Goal: Browse casually

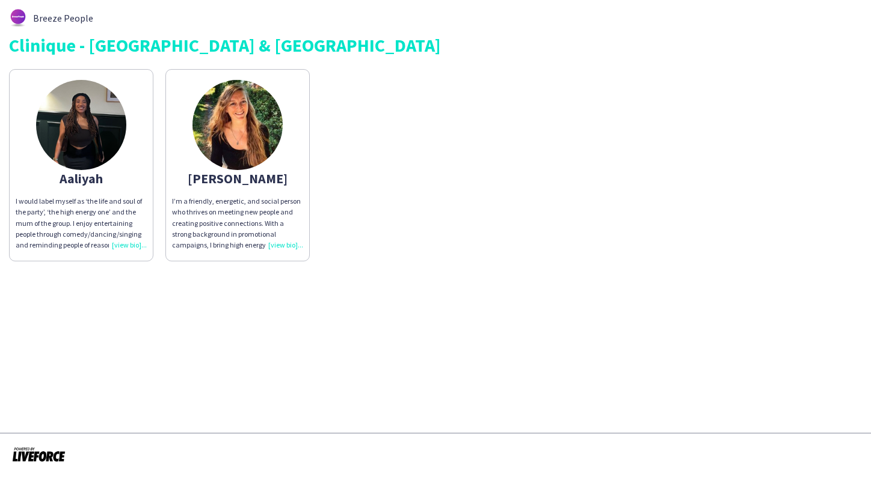
click at [251, 139] on img at bounding box center [237, 125] width 90 height 90
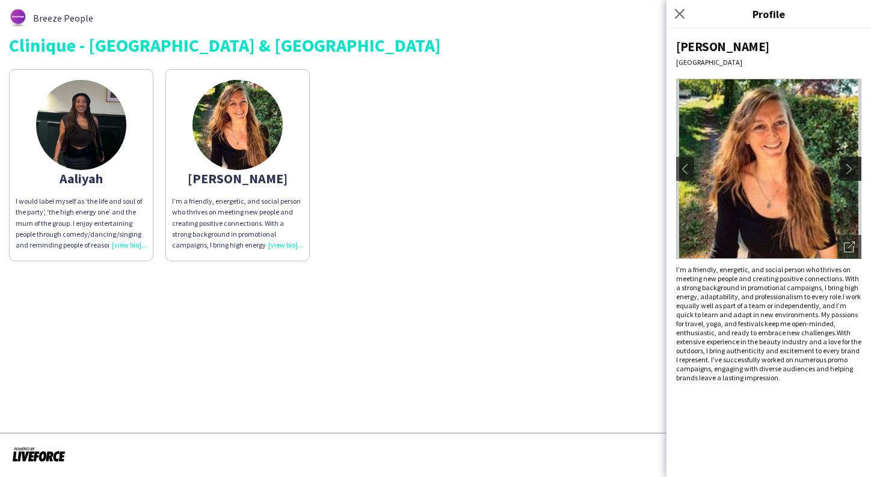
click at [853, 164] on app-icon "chevron-right" at bounding box center [852, 169] width 17 height 11
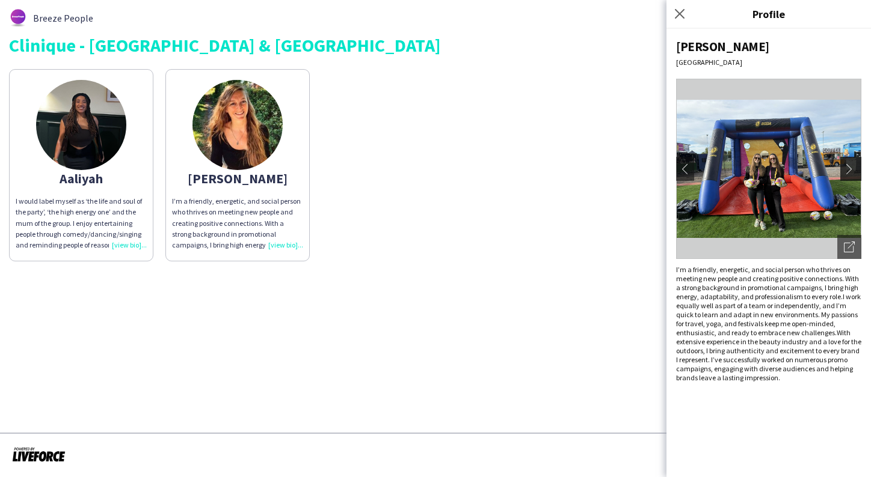
click at [853, 164] on app-icon "chevron-right" at bounding box center [852, 169] width 17 height 11
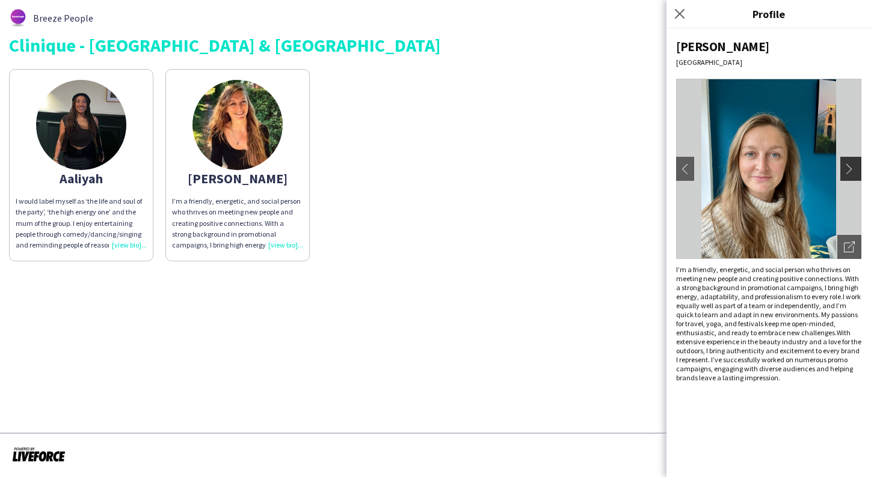
click at [853, 164] on app-icon "chevron-right" at bounding box center [852, 169] width 17 height 11
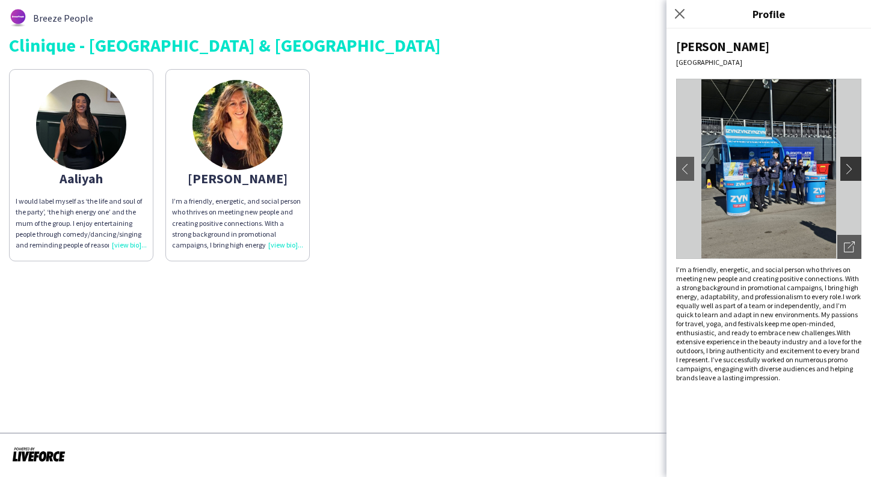
click at [853, 165] on app-icon "chevron-right" at bounding box center [852, 169] width 17 height 11
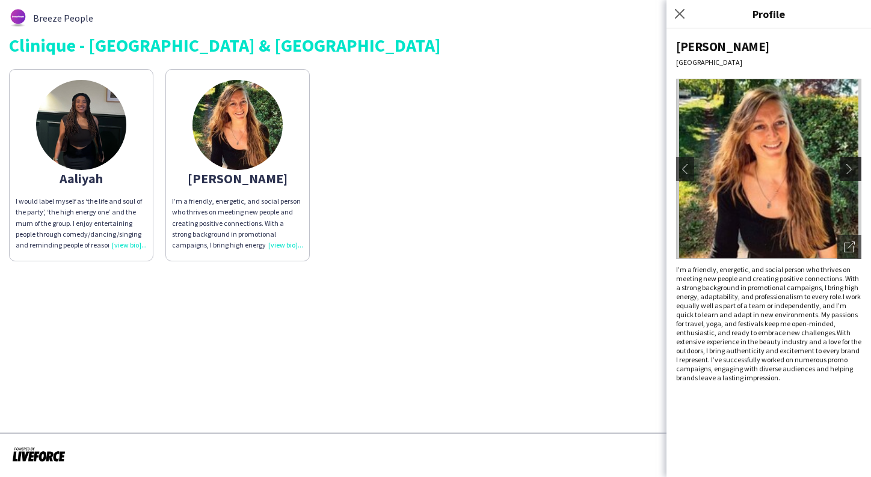
click at [853, 166] on app-icon "chevron-right" at bounding box center [852, 169] width 17 height 11
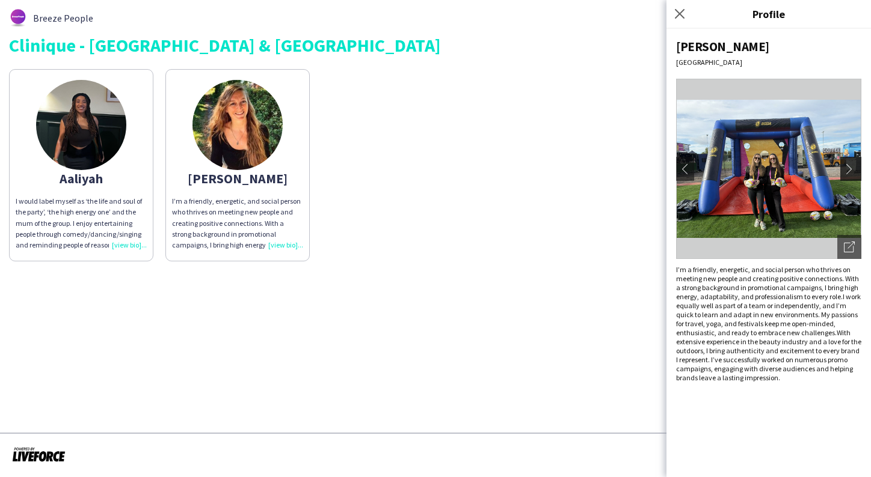
click at [854, 167] on app-icon "chevron-right" at bounding box center [852, 169] width 17 height 11
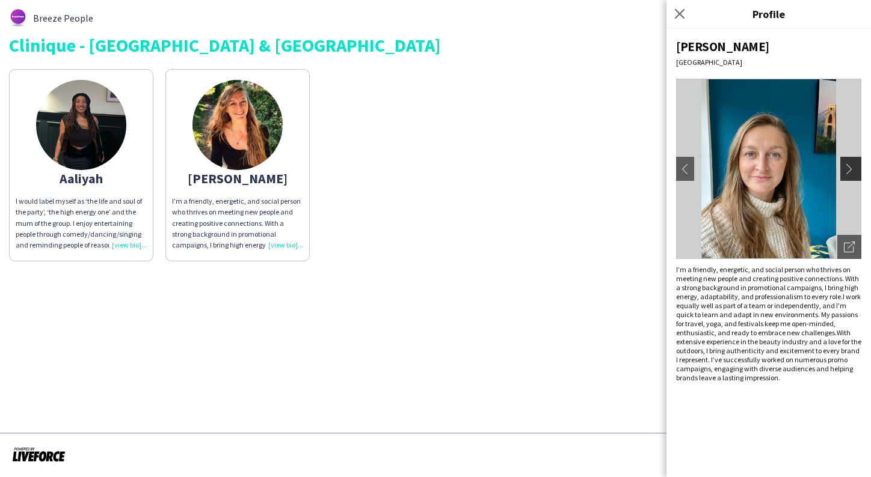
click at [854, 167] on app-icon "chevron-right" at bounding box center [852, 169] width 17 height 11
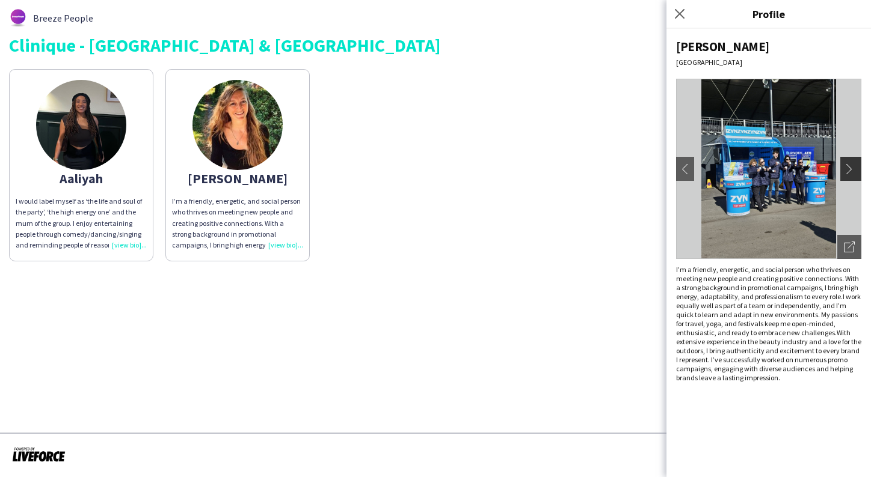
click at [854, 167] on app-icon "chevron-right" at bounding box center [852, 169] width 17 height 11
